Goal: Task Accomplishment & Management: Manage account settings

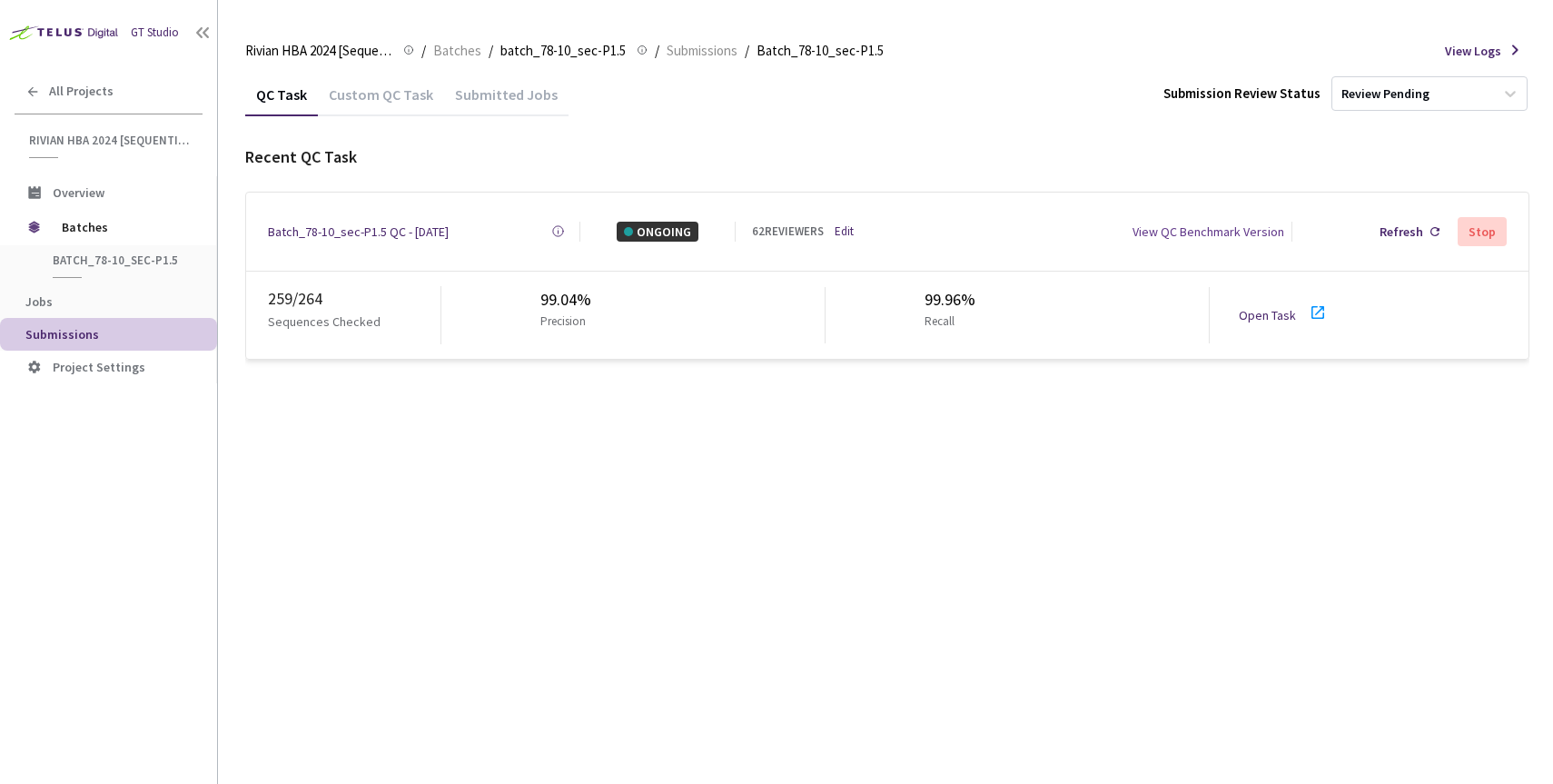
click at [846, 228] on link "Edit" at bounding box center [844, 232] width 19 height 18
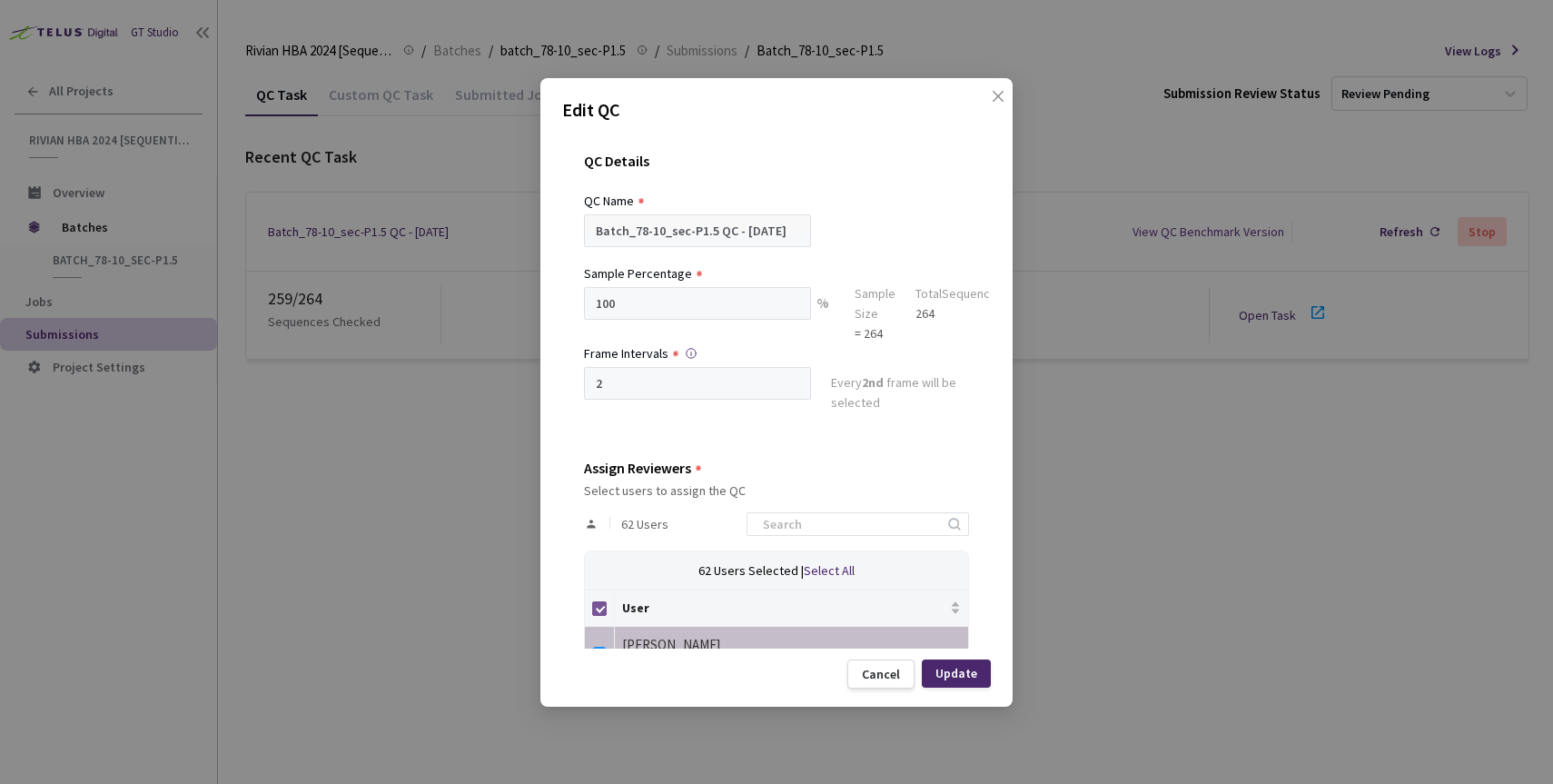
click at [593, 606] on input "Select all" at bounding box center [599, 608] width 14 height 14
checkbox input "false"
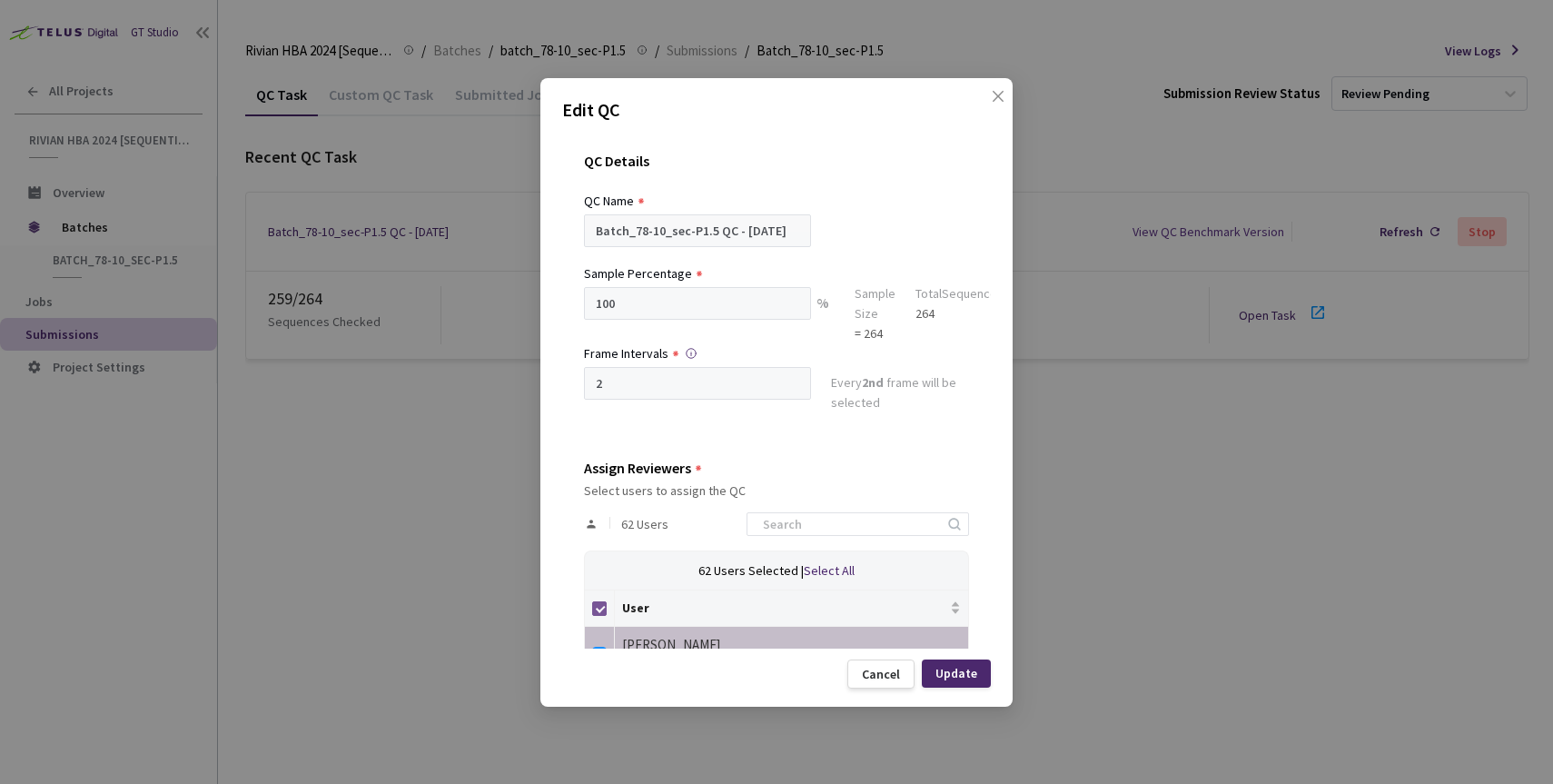
checkbox input "false"
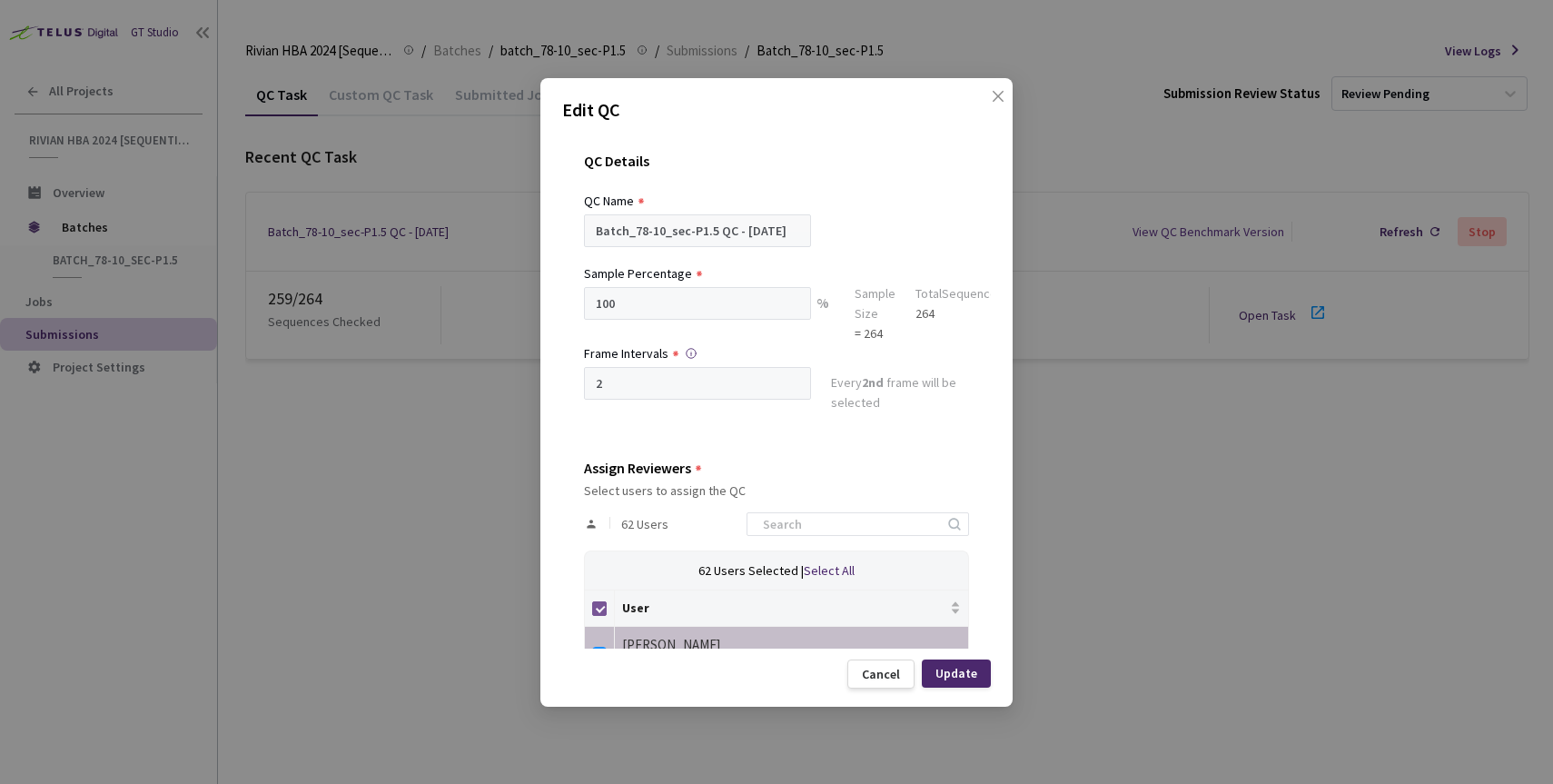
checkbox input "false"
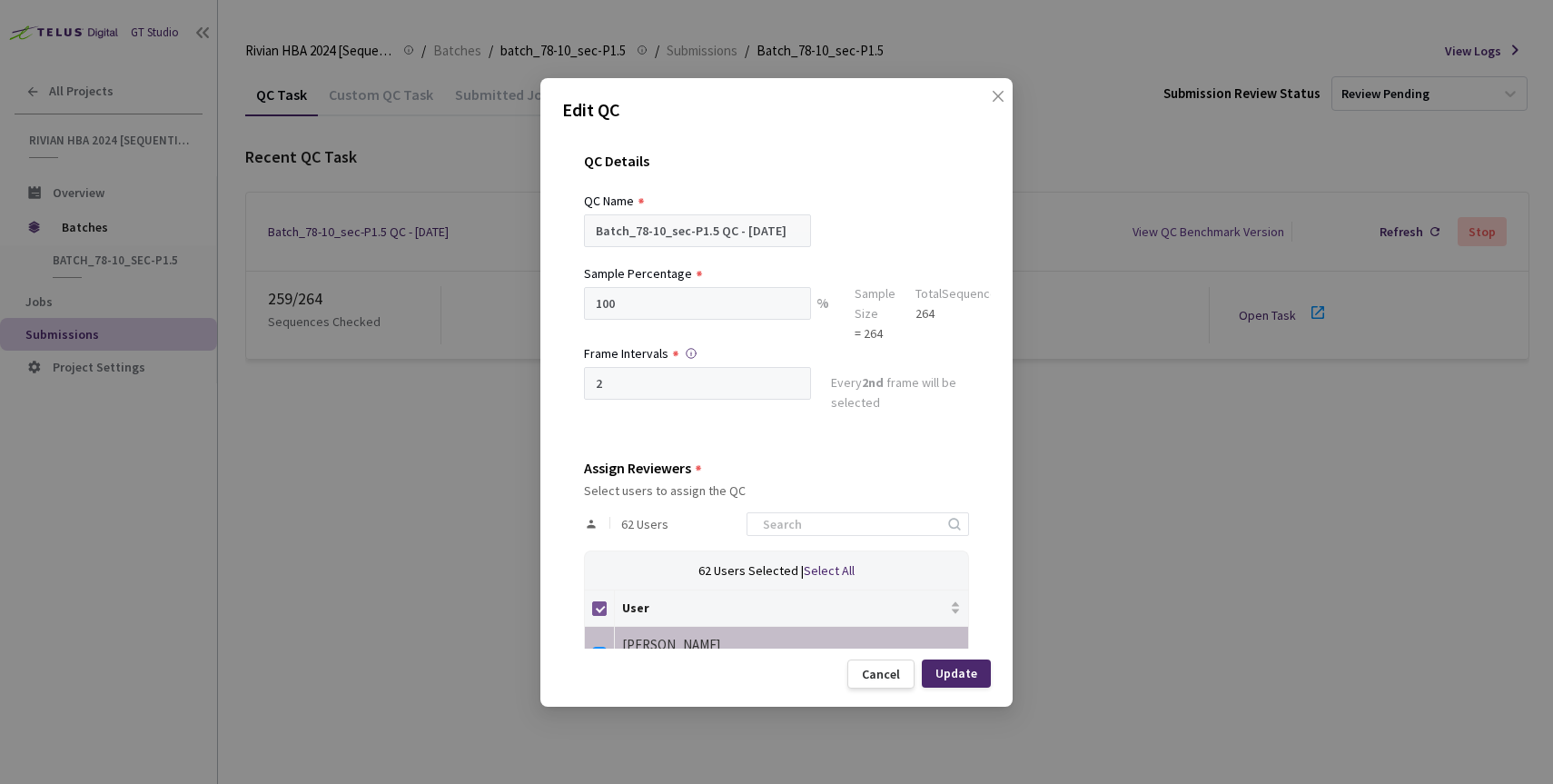
checkbox input "false"
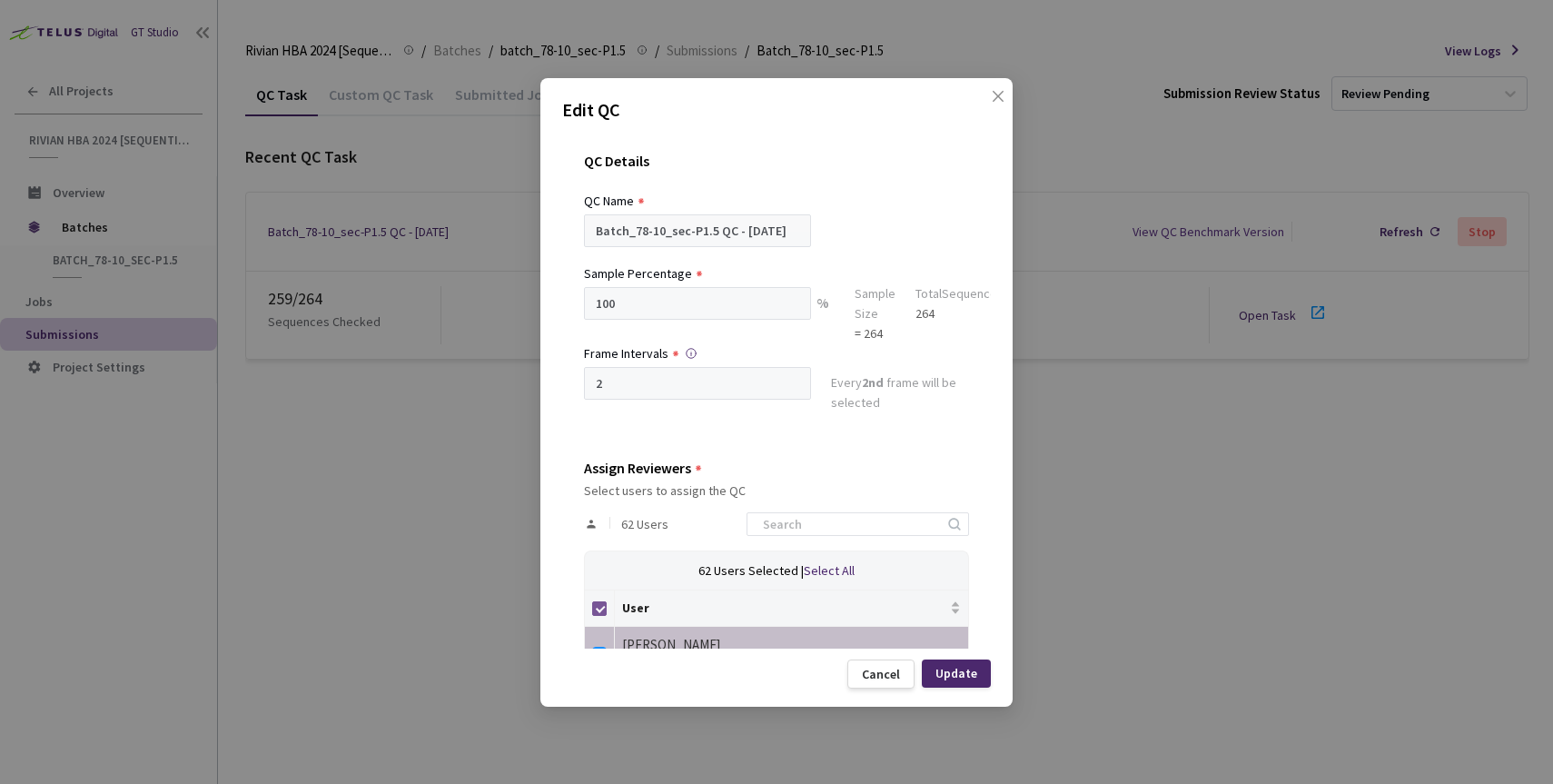
checkbox input "false"
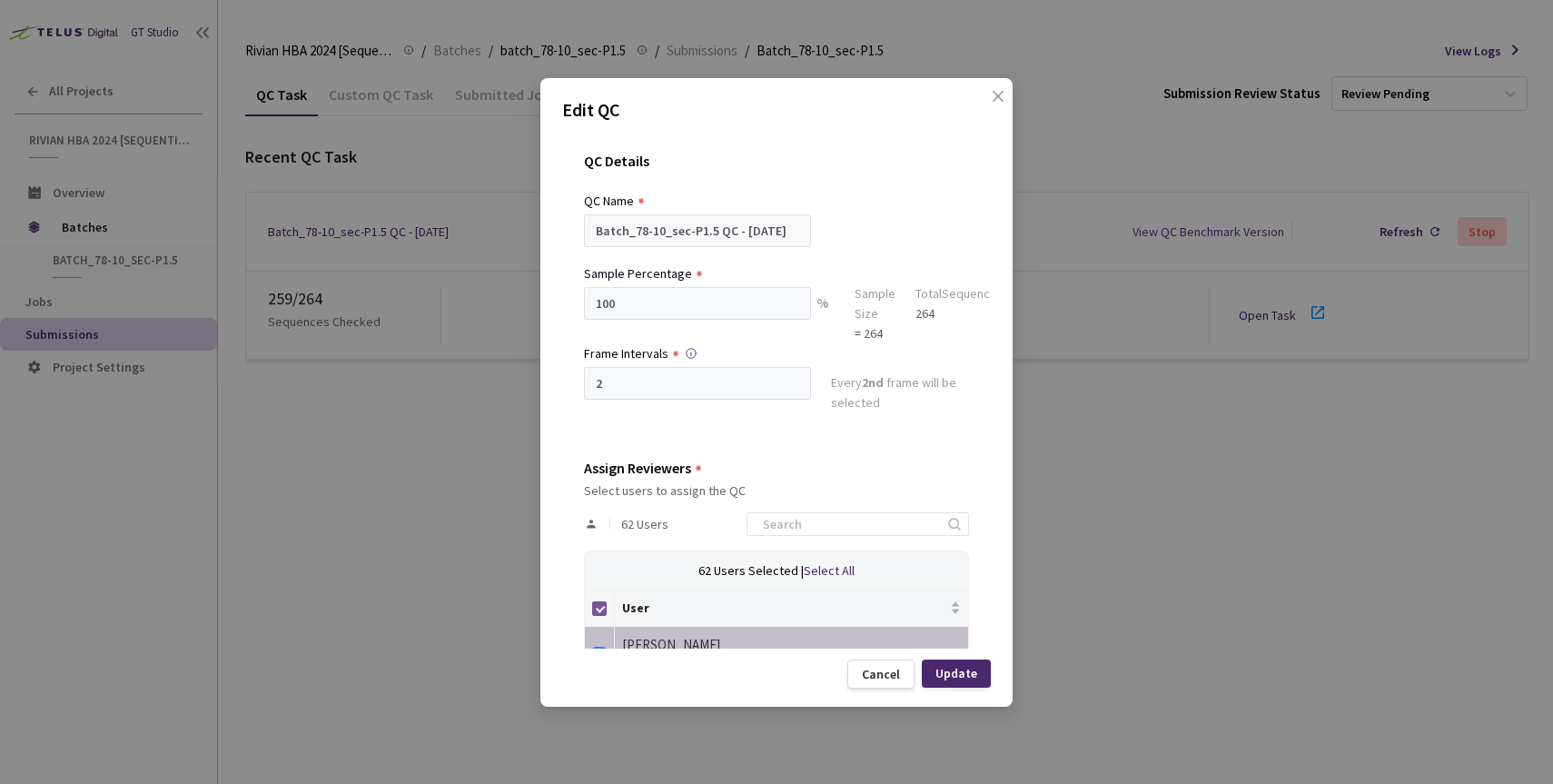
checkbox input "false"
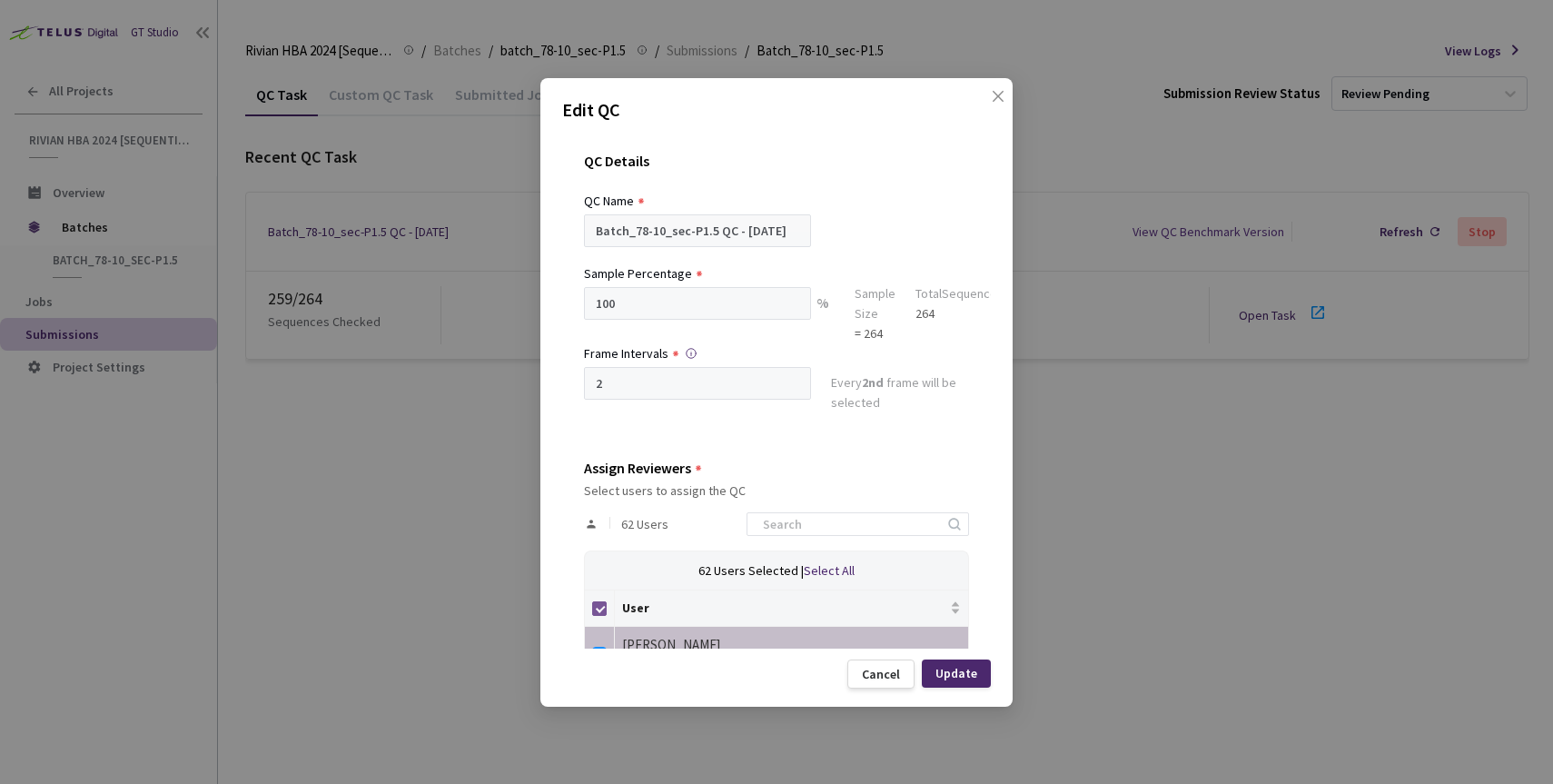
checkbox input "false"
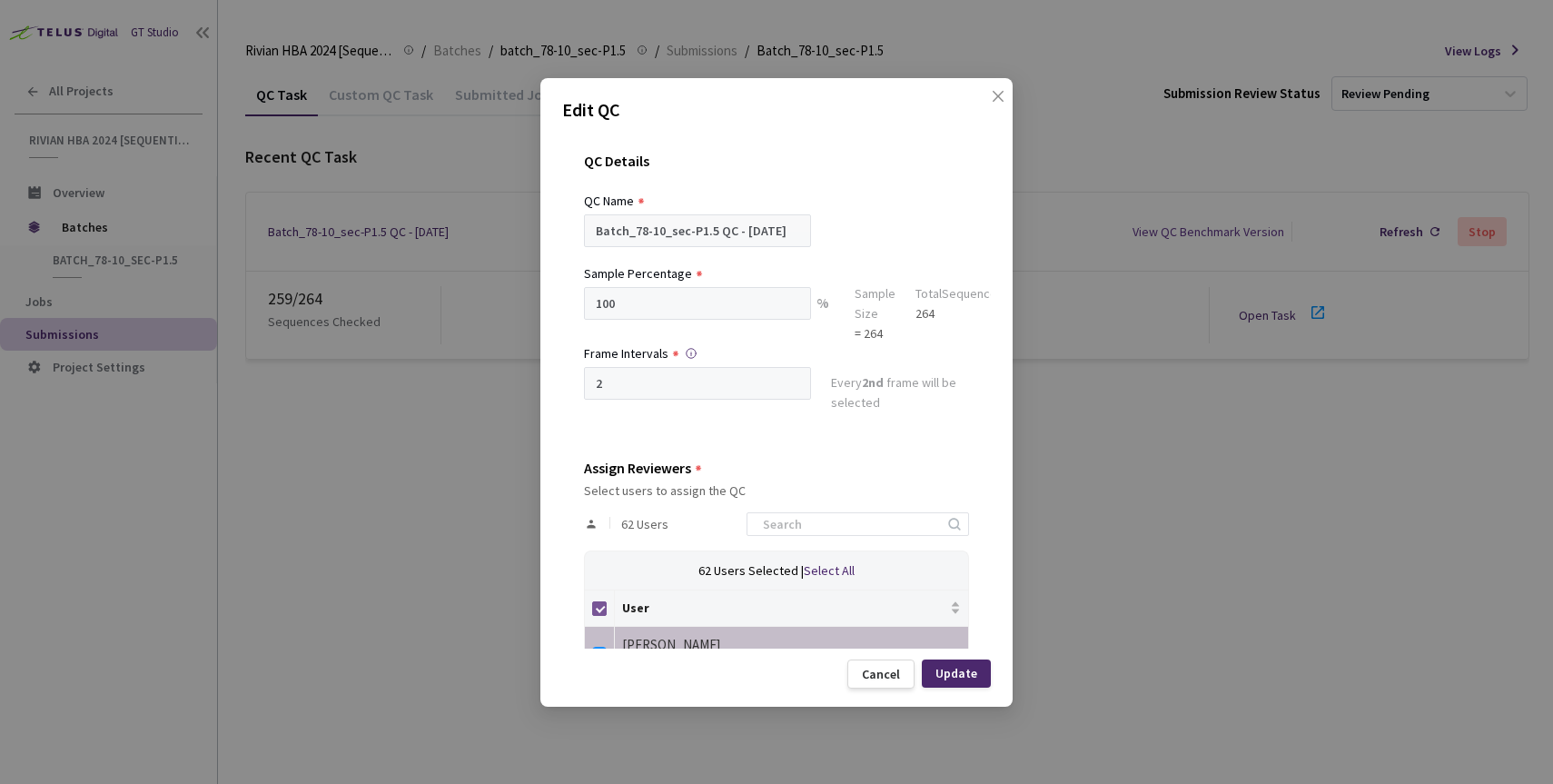
checkbox input "false"
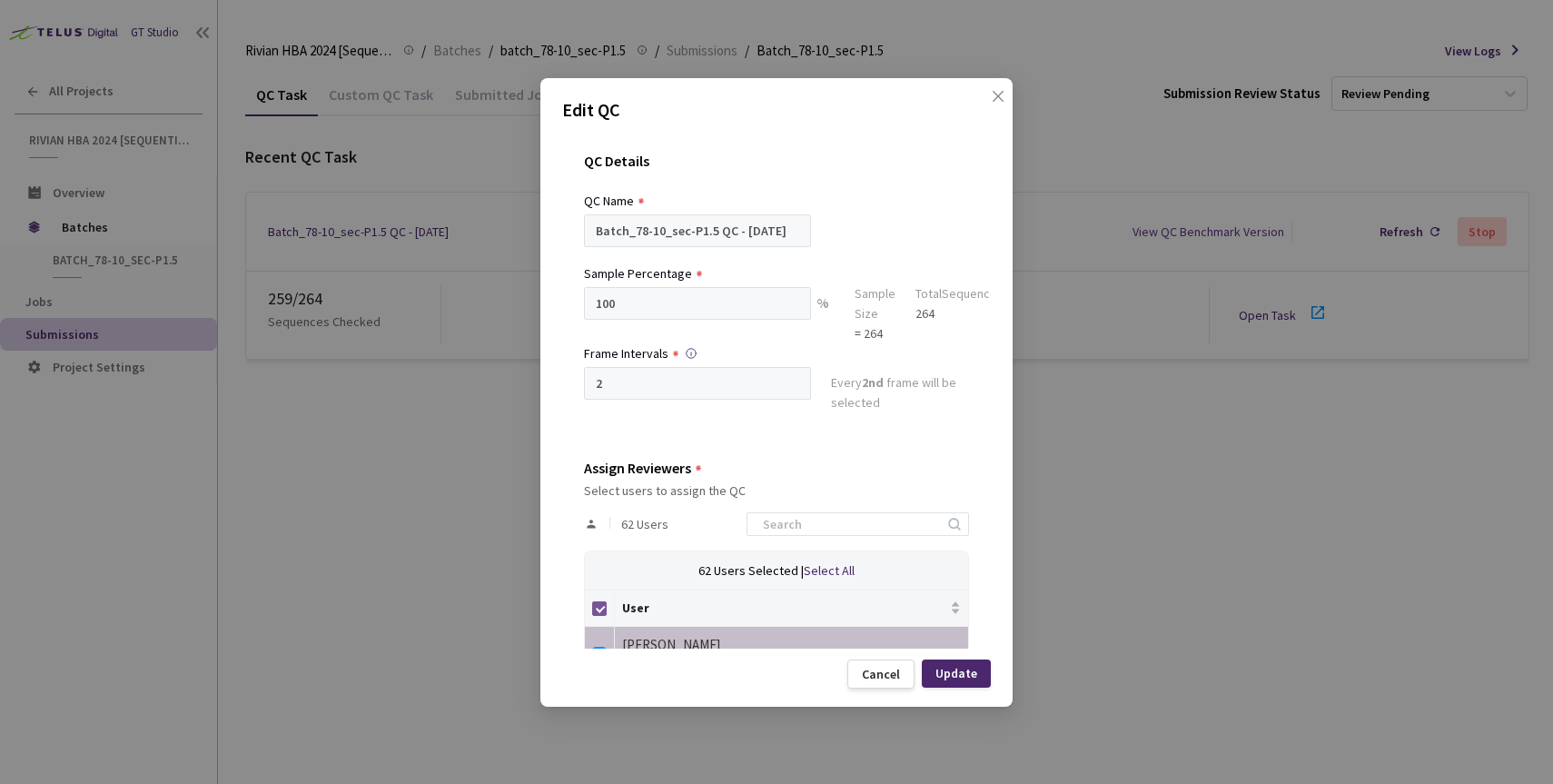
checkbox input "false"
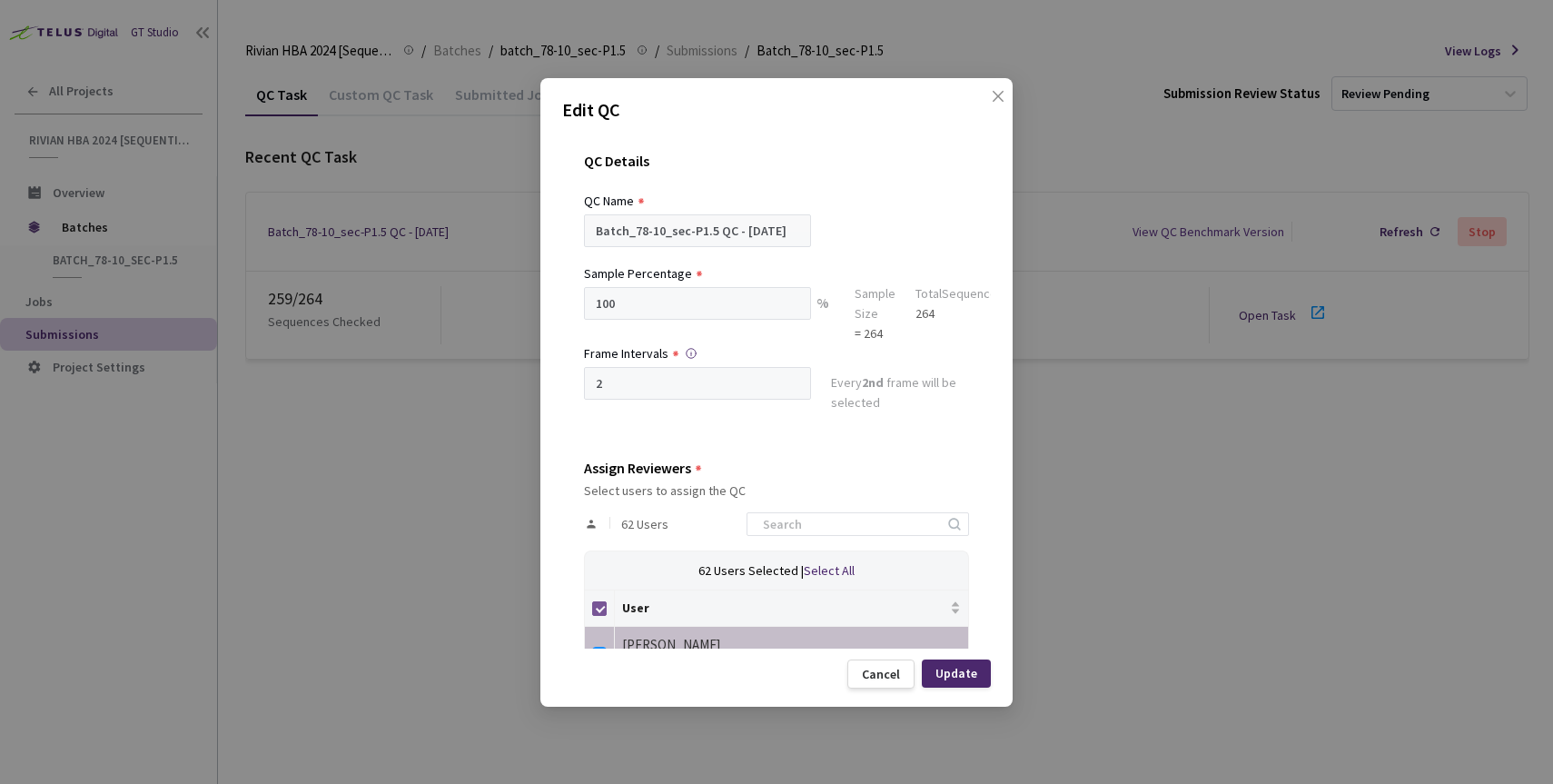
checkbox input "false"
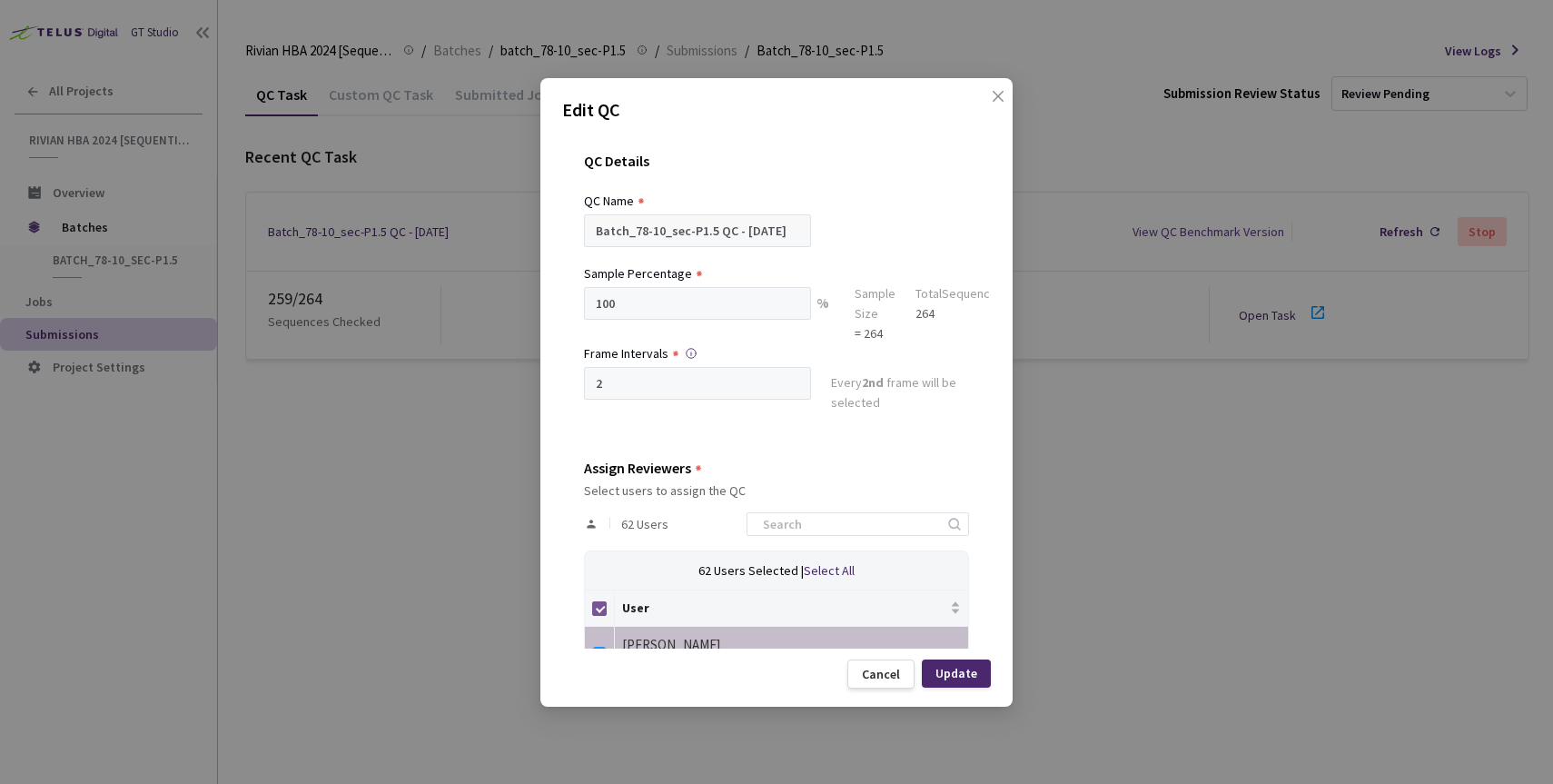
checkbox input "false"
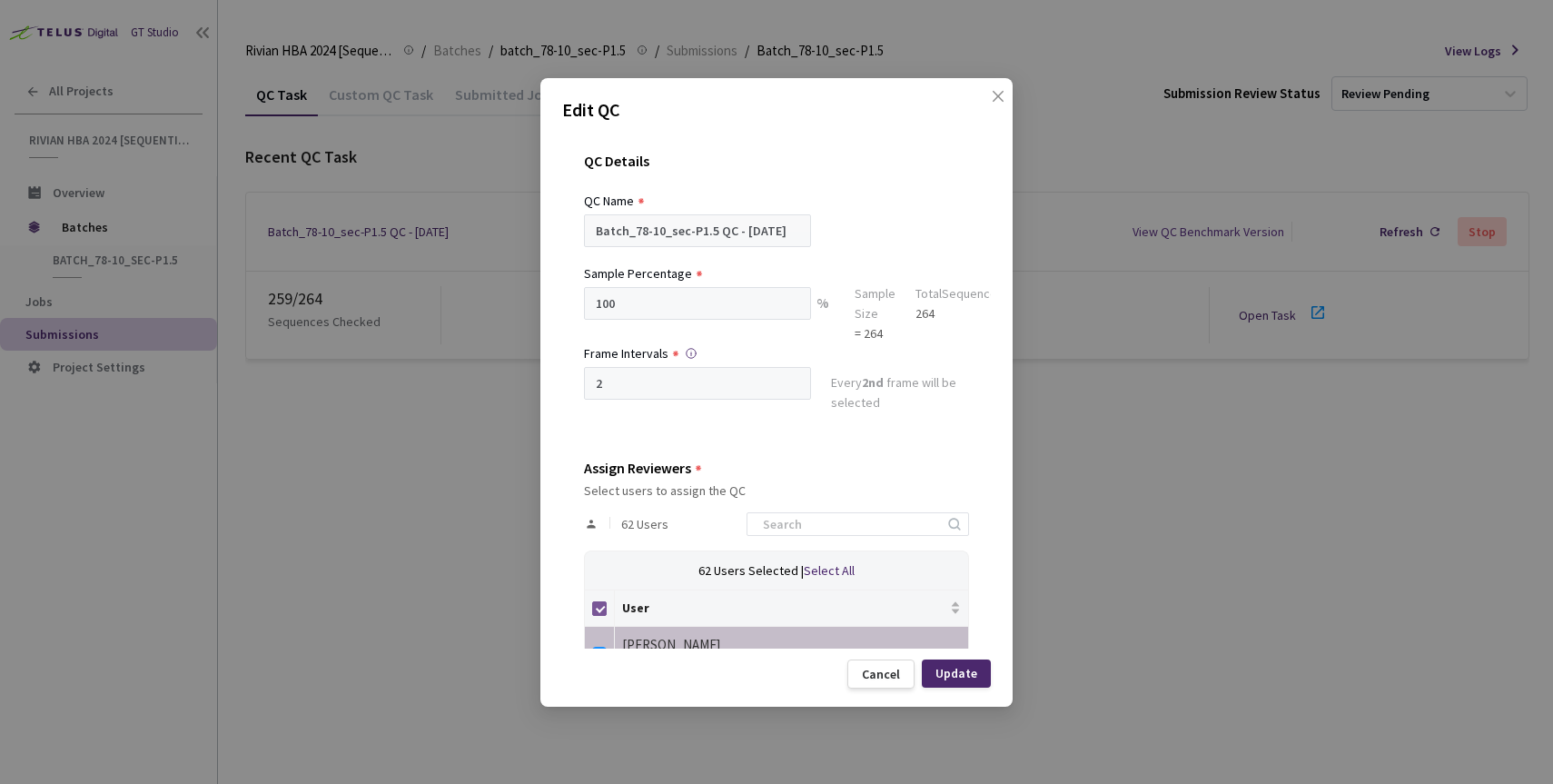
checkbox input "false"
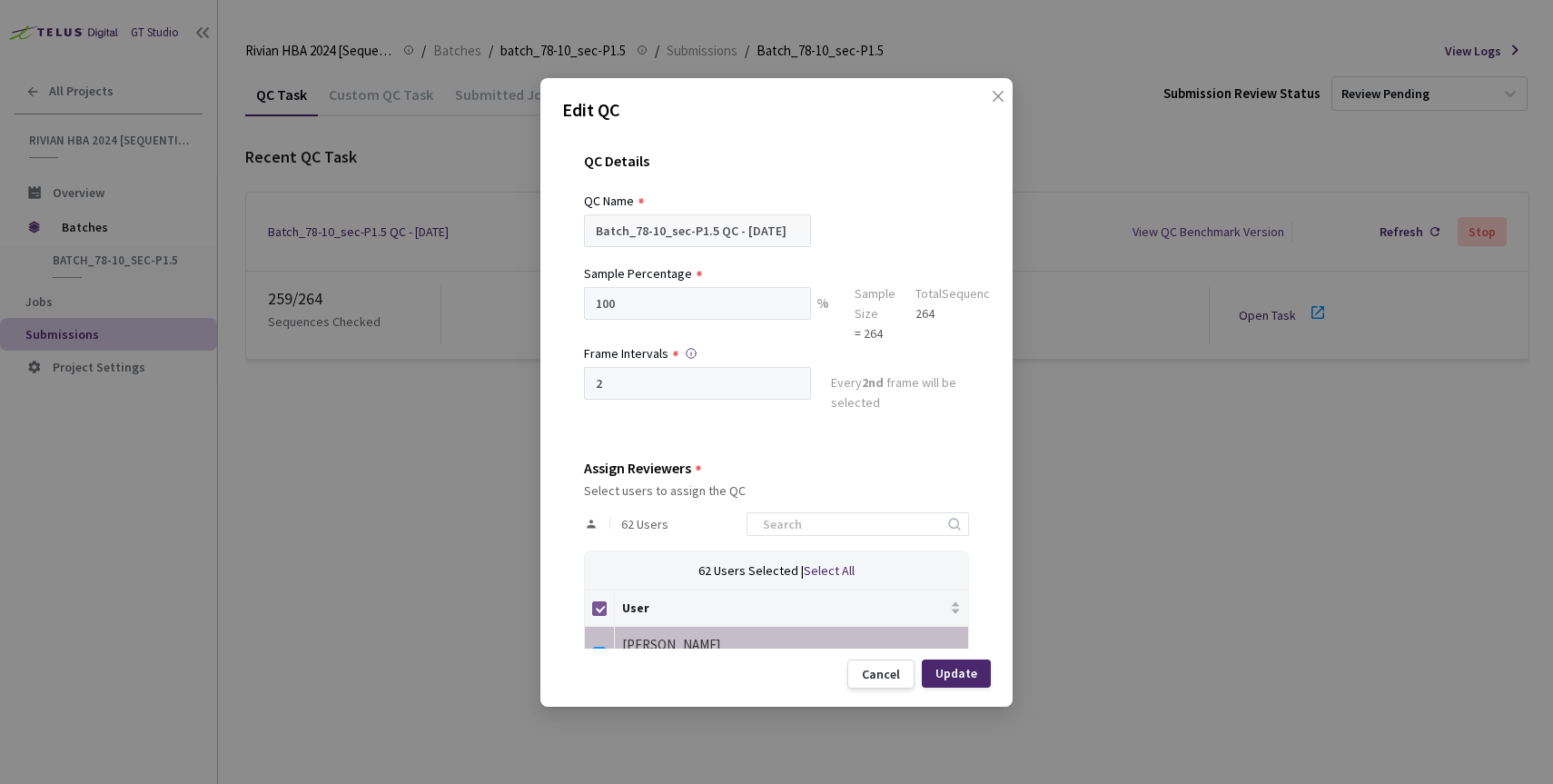
checkbox input "false"
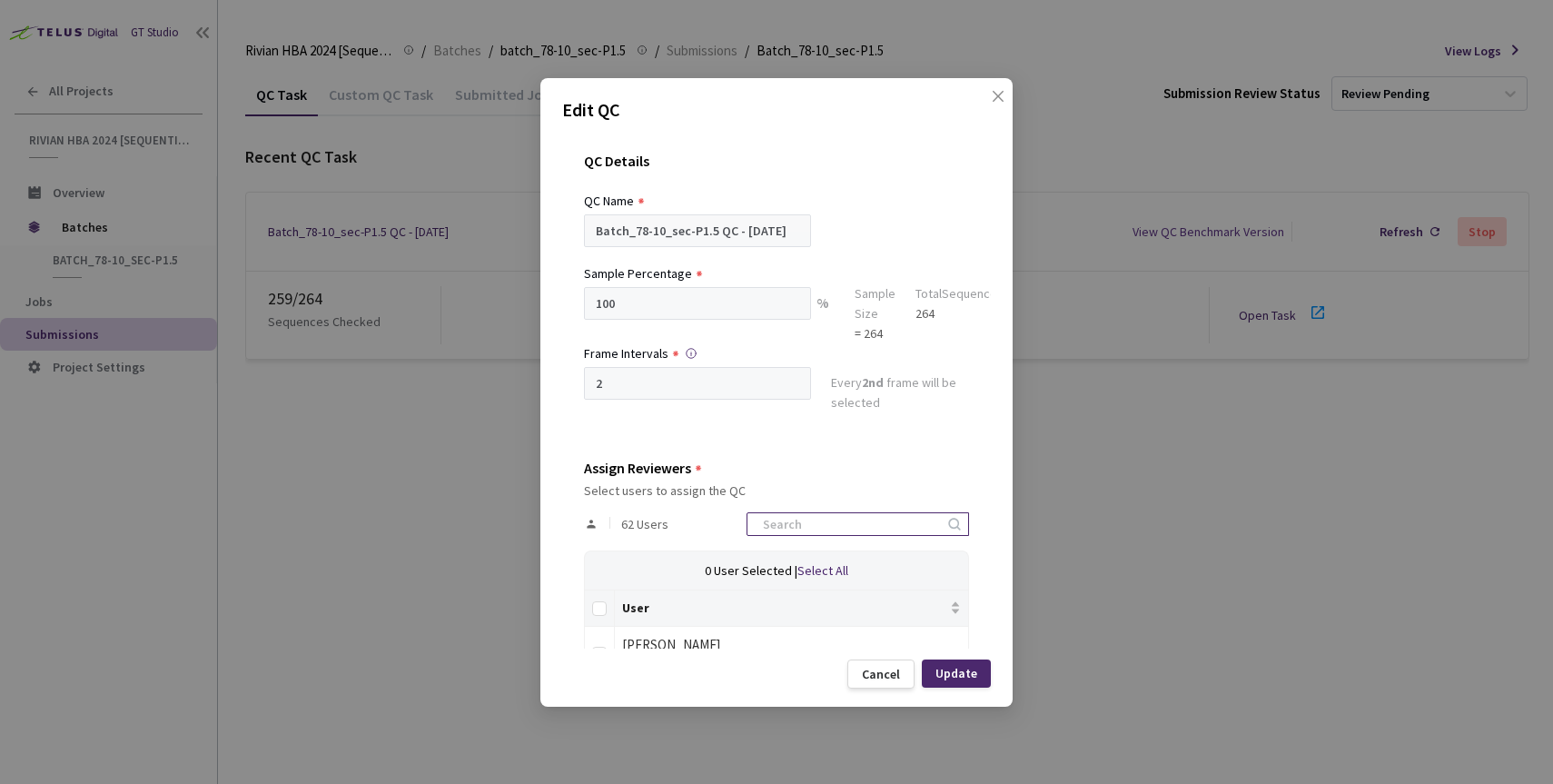
click at [802, 524] on input at bounding box center [848, 524] width 193 height 22
type input "ne"
click at [599, 641] on label at bounding box center [599, 649] width 14 height 25
click at [599, 647] on input "checkbox" at bounding box center [599, 653] width 14 height 14
checkbox input "true"
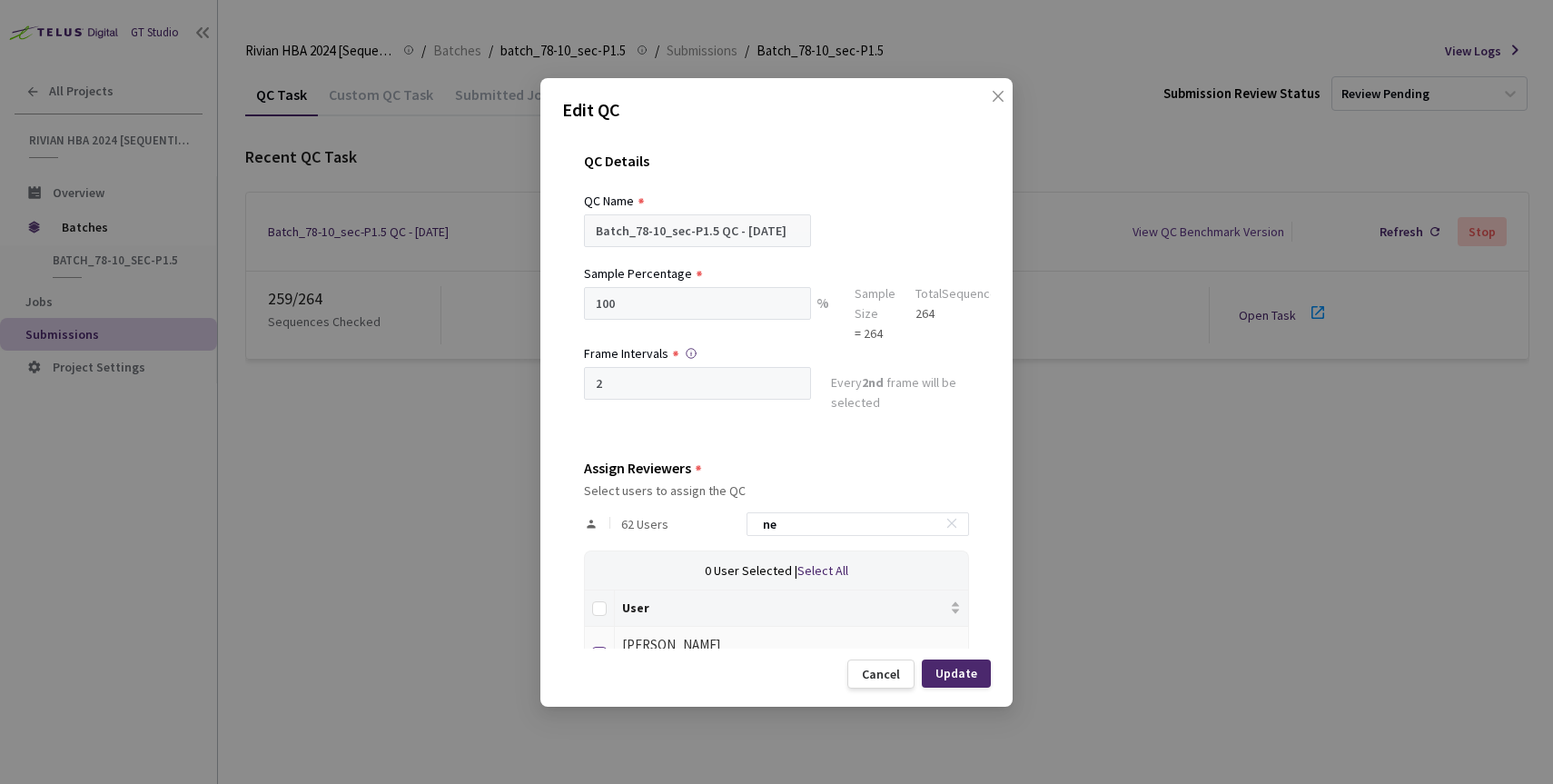
scroll to position [12, 0]
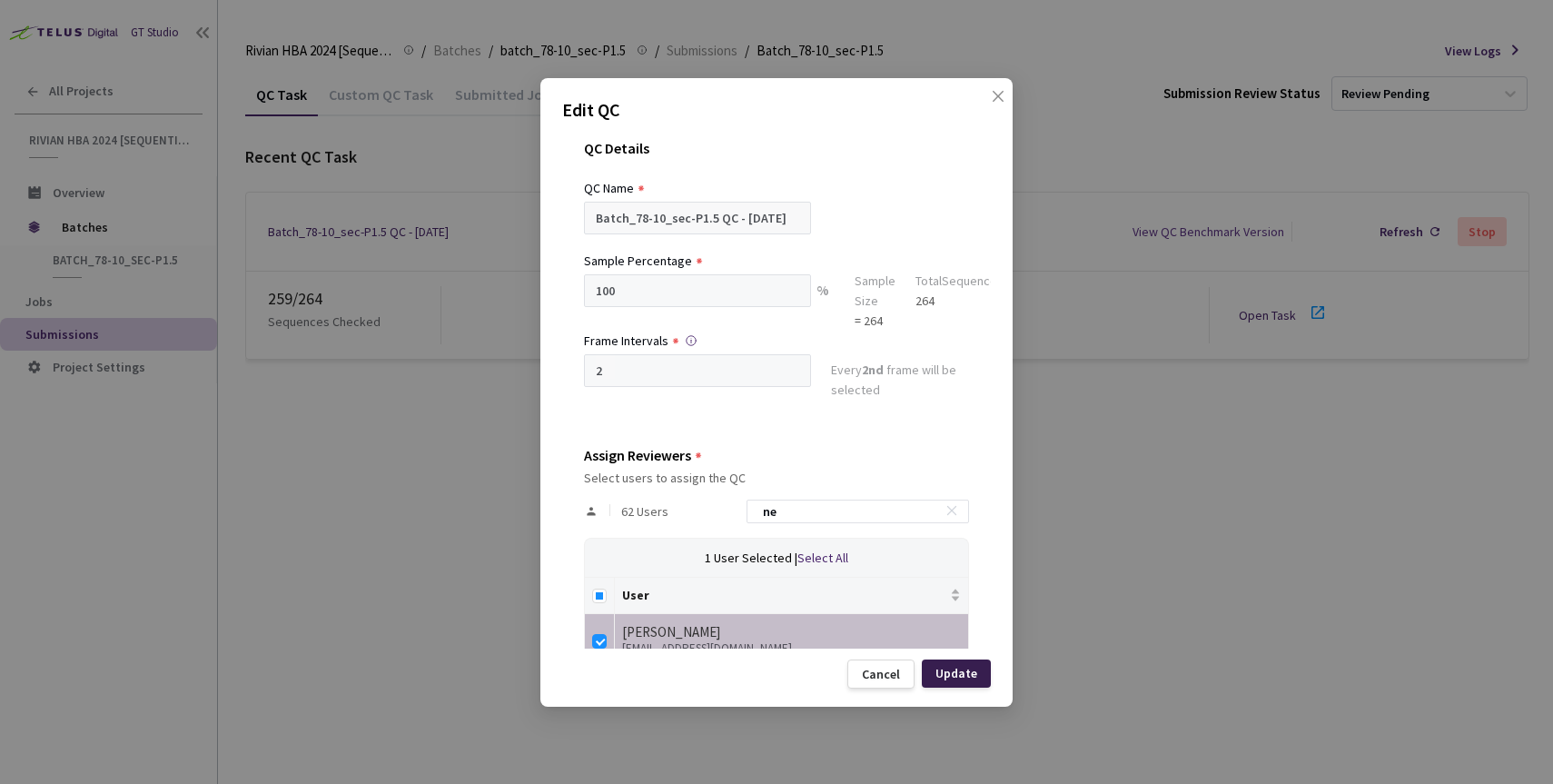
click at [951, 677] on div "Update" at bounding box center [955, 673] width 41 height 14
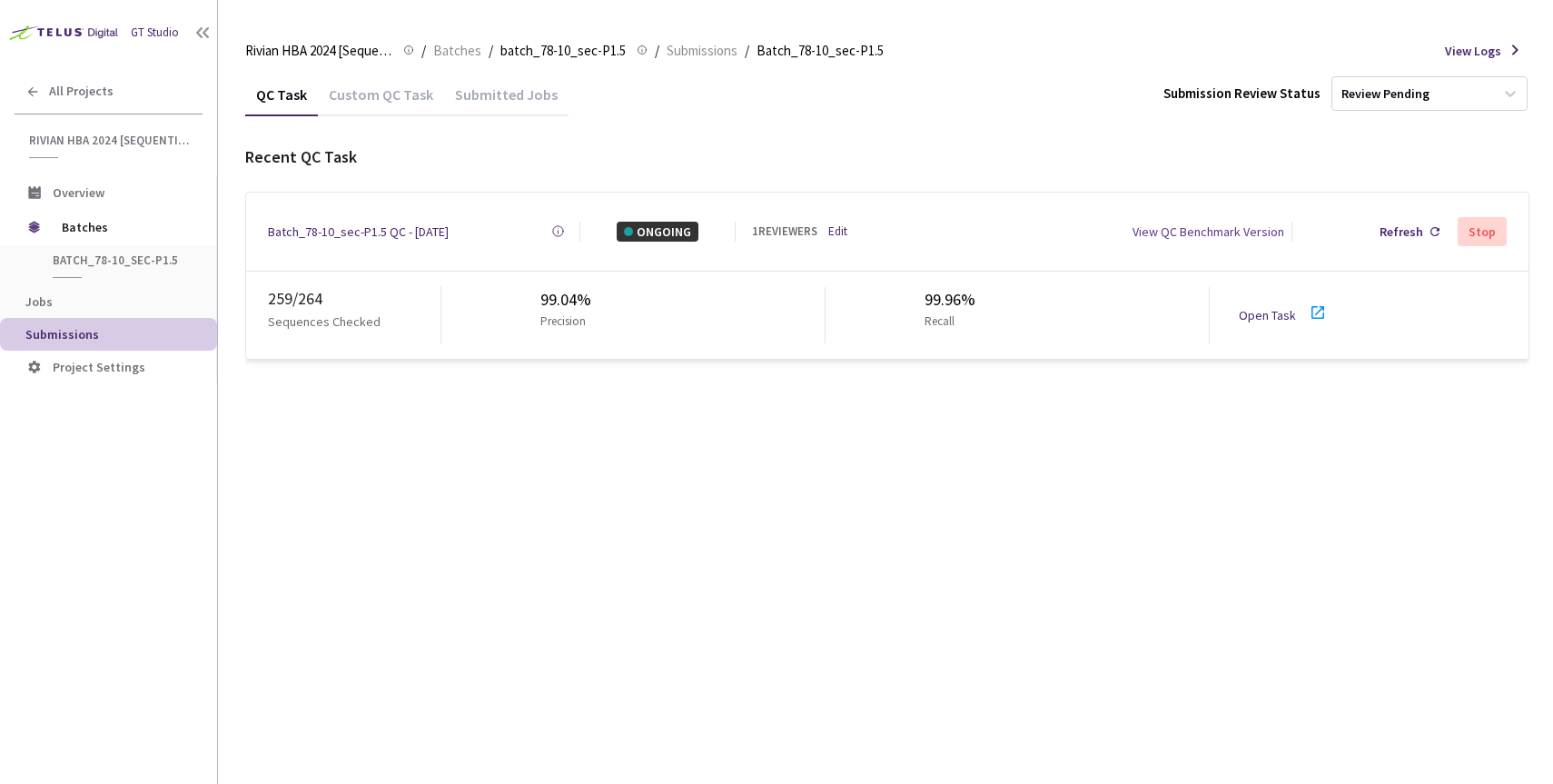
click at [1266, 316] on div "Open Task" at bounding box center [1289, 315] width 101 height 27
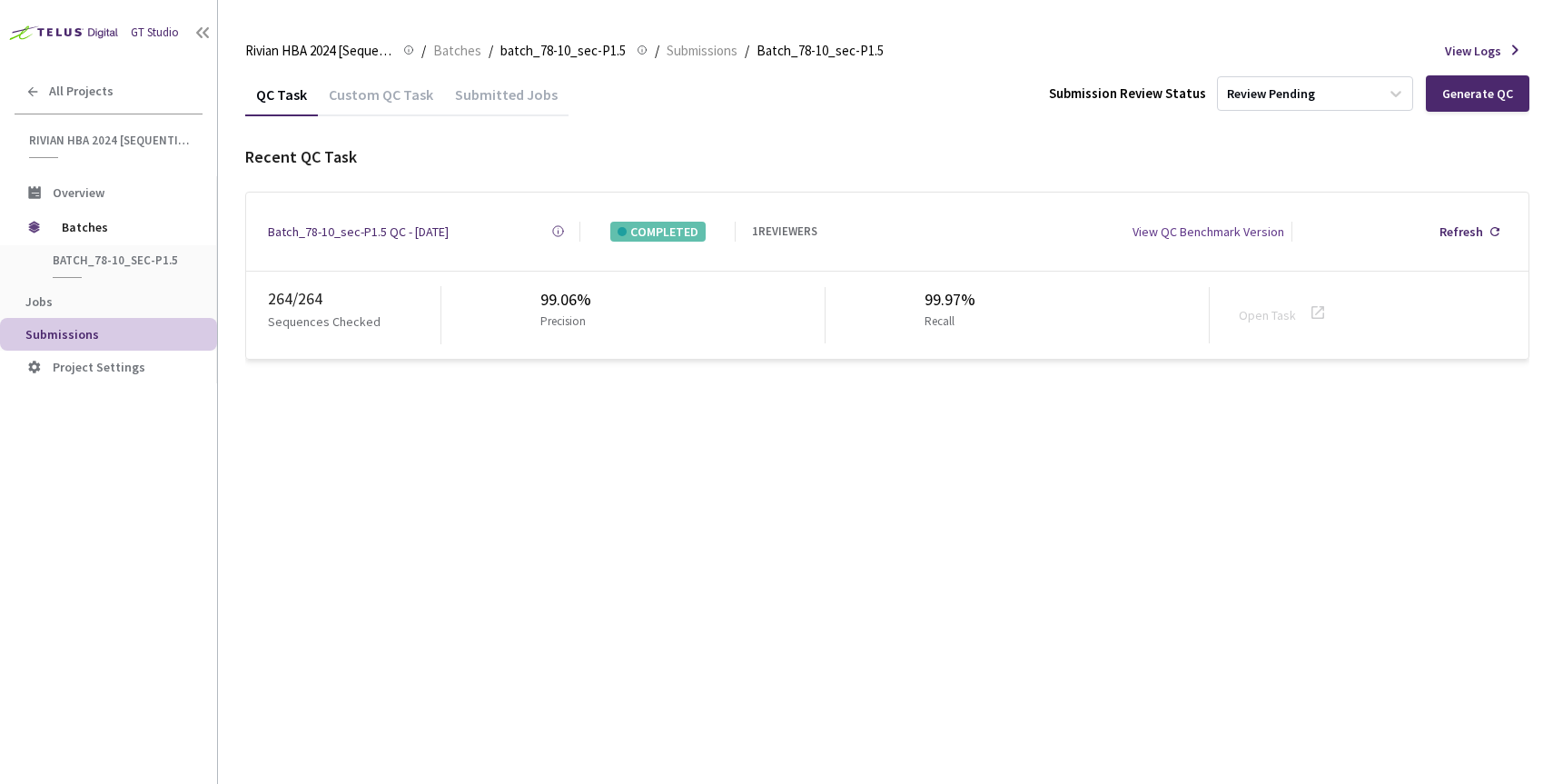
click at [362, 223] on div "Batch_78-10_sec-P1.5 QC - [DATE]" at bounding box center [358, 232] width 181 height 20
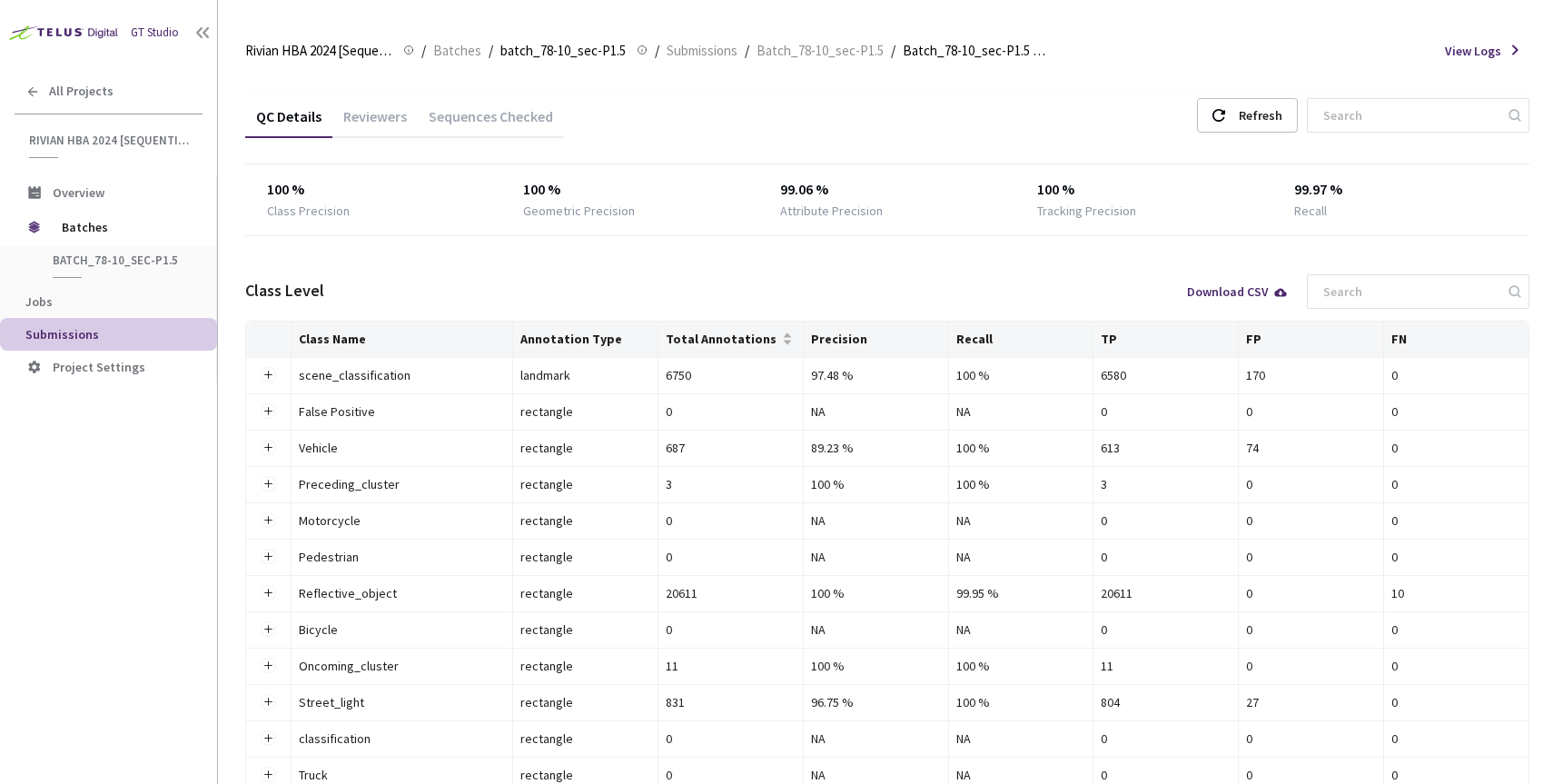
click at [373, 123] on div "Reviewers" at bounding box center [375, 123] width 86 height 31
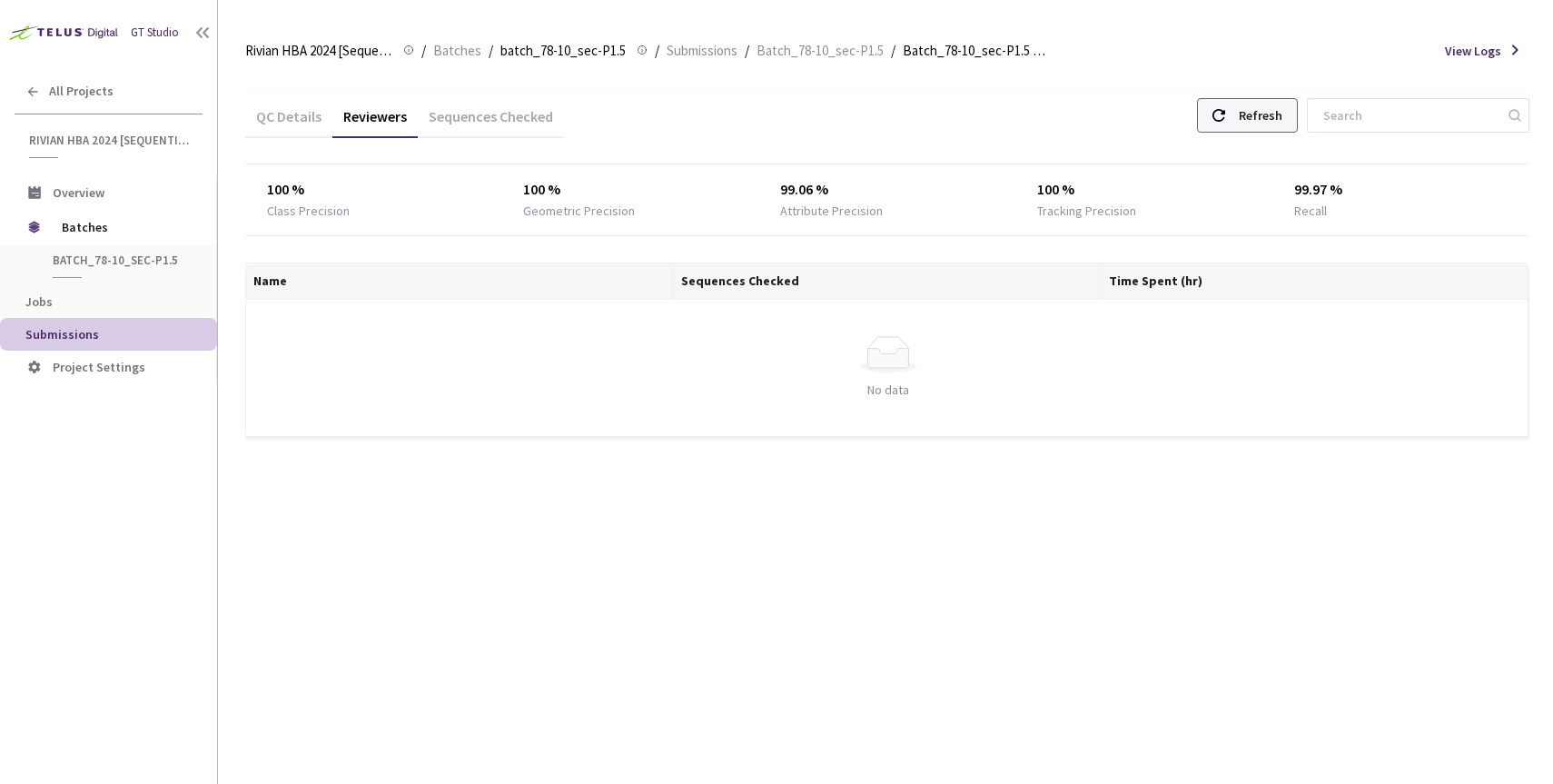
click at [1282, 106] on div "Refresh" at bounding box center [1260, 115] width 43 height 33
